Goal: Transaction & Acquisition: Purchase product/service

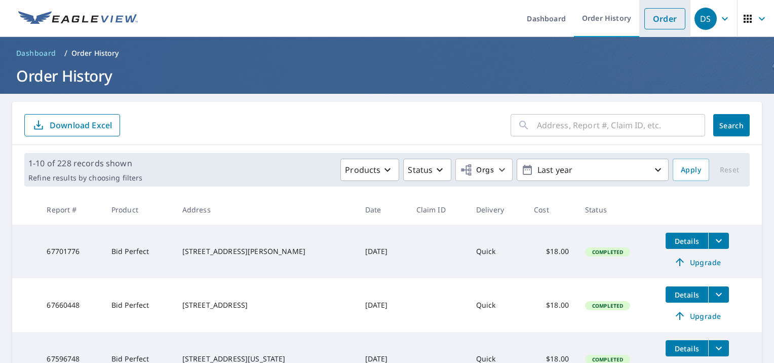
click at [649, 18] on link "Order" at bounding box center [665, 18] width 41 height 21
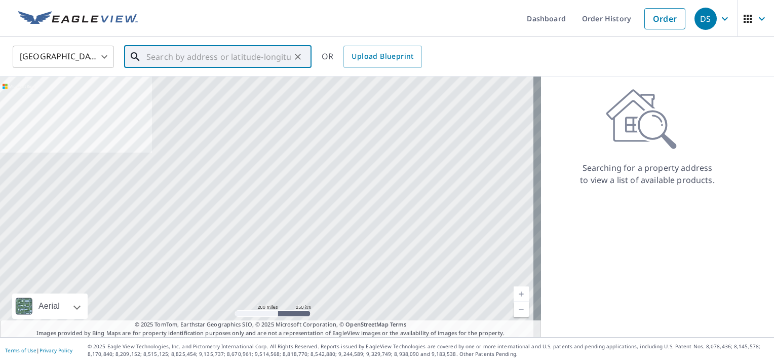
click at [164, 52] on input "text" at bounding box center [218, 57] width 144 height 28
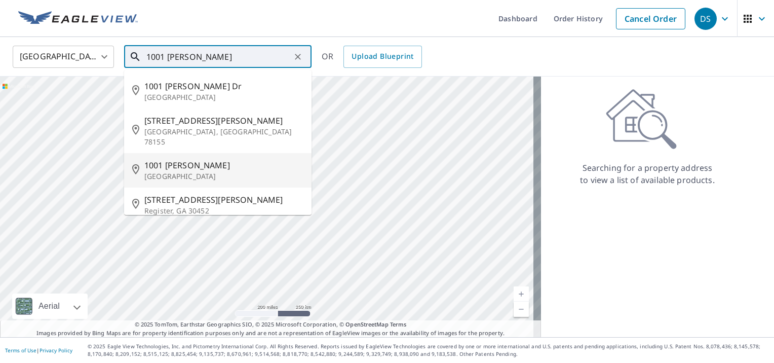
click at [146, 159] on span "1001 [PERSON_NAME]" at bounding box center [223, 165] width 159 height 12
type input "[STREET_ADDRESS][PERSON_NAME]"
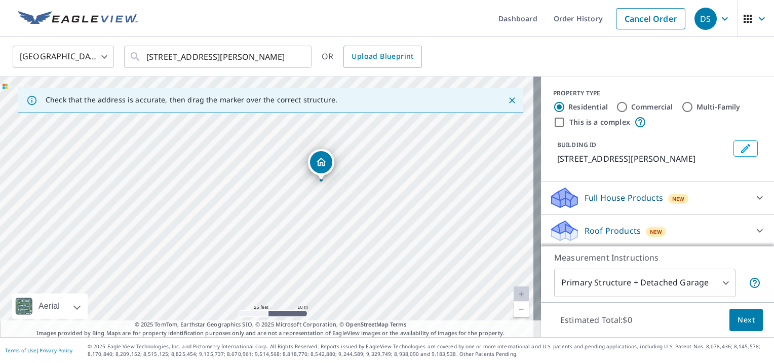
drag, startPoint x: 357, startPoint y: 264, endPoint x: 416, endPoint y: 200, distance: 86.8
click at [416, 200] on div "[STREET_ADDRESS][PERSON_NAME]" at bounding box center [270, 207] width 541 height 261
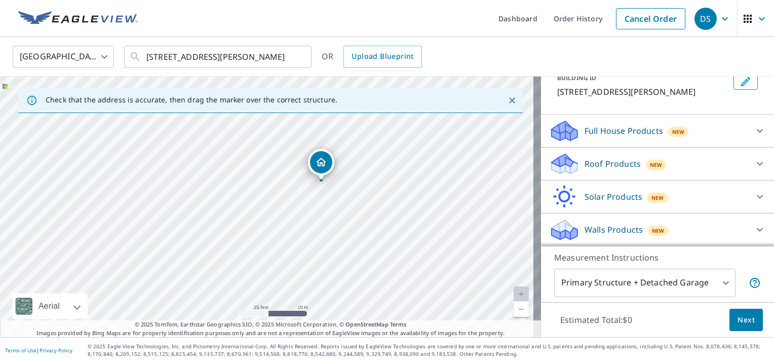
click at [592, 160] on p "Roof Products" at bounding box center [613, 164] width 56 height 12
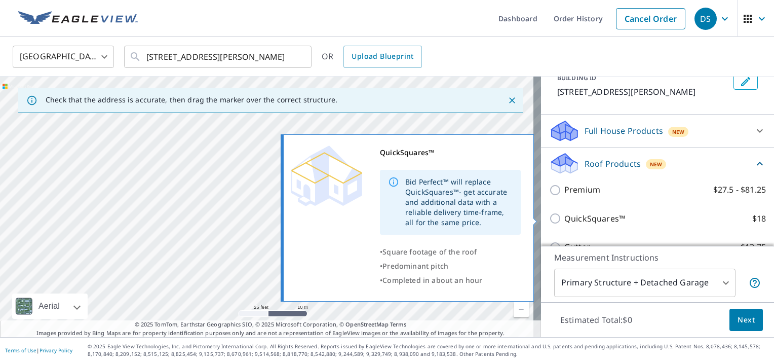
click at [549, 217] on input "QuickSquares™ $18" at bounding box center [556, 218] width 15 height 12
checkbox input "true"
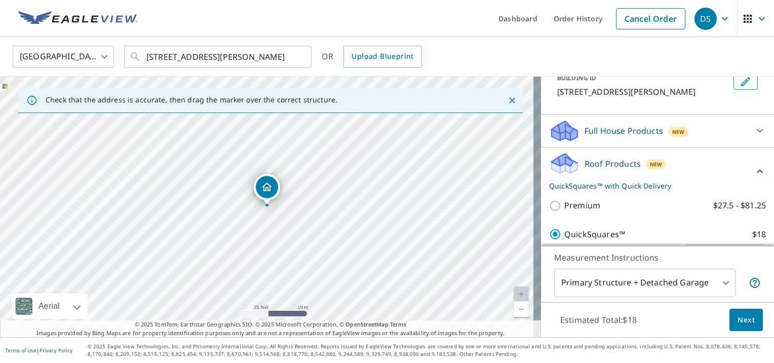
click at [738, 318] on span "Next" at bounding box center [746, 320] width 17 height 13
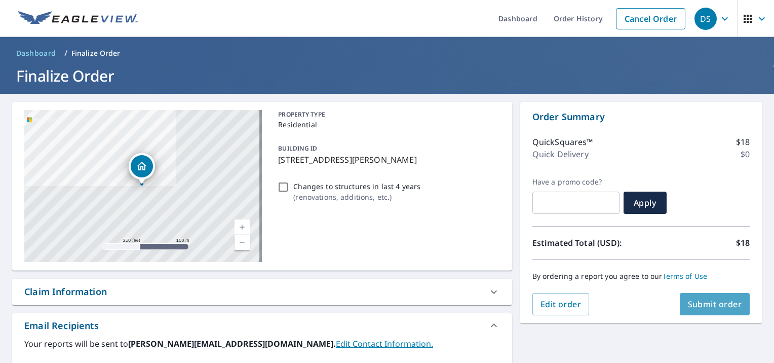
click at [716, 301] on span "Submit order" at bounding box center [715, 304] width 54 height 11
checkbox input "true"
